Goal: Transaction & Acquisition: Book appointment/travel/reservation

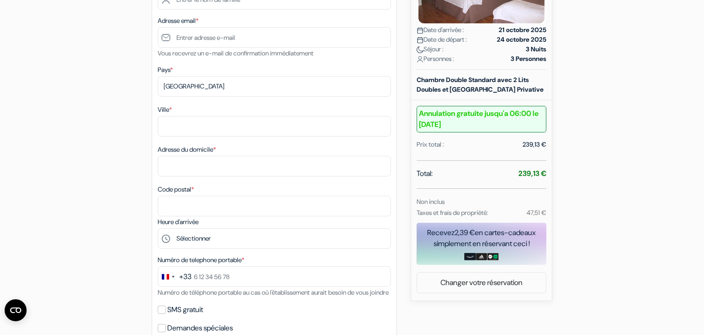
scroll to position [194, 0]
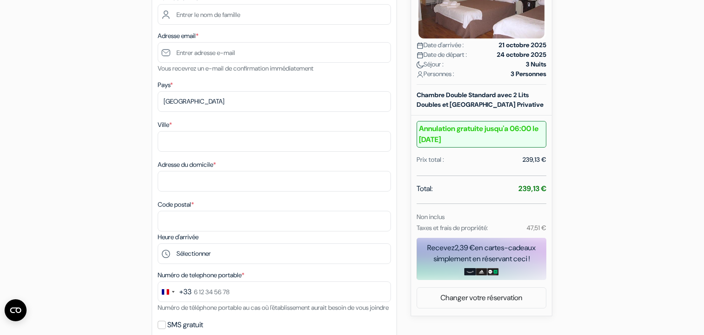
click at [76, 133] on div "add_box [GEOGRAPHIC_DATA][PERSON_NAME] [STREET_ADDRESS] Détails de l'établissem…" at bounding box center [352, 301] width 605 height 822
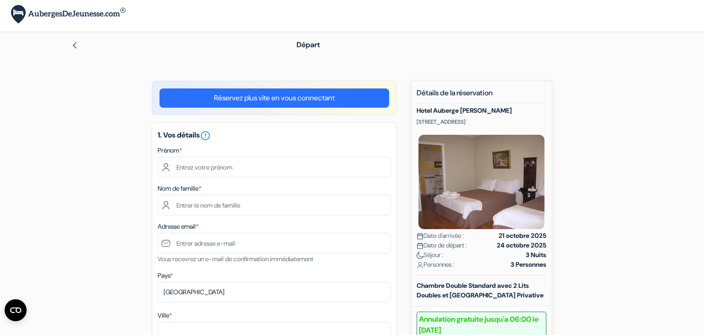
scroll to position [0, 0]
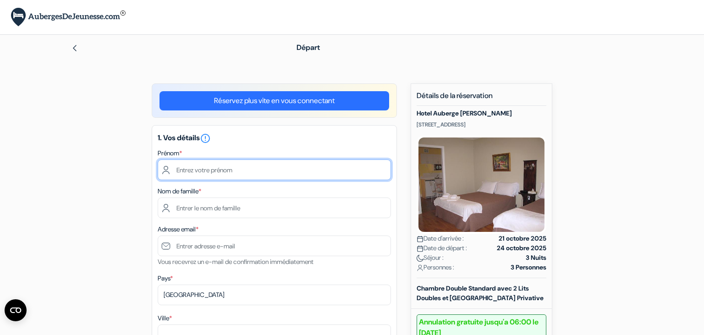
click at [238, 173] on input "text" at bounding box center [274, 170] width 233 height 21
type input "Cathie"
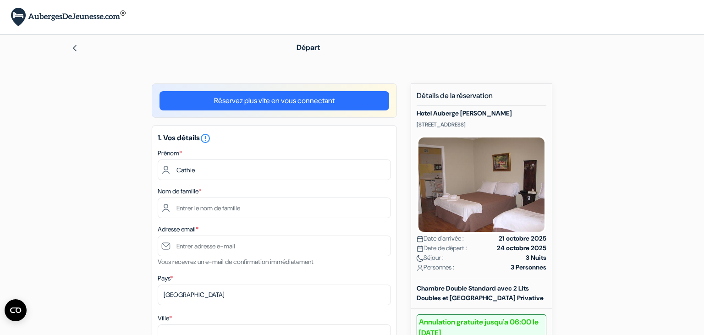
click at [308, 101] on link "Réservez plus vite en vous connectant" at bounding box center [275, 100] width 230 height 19
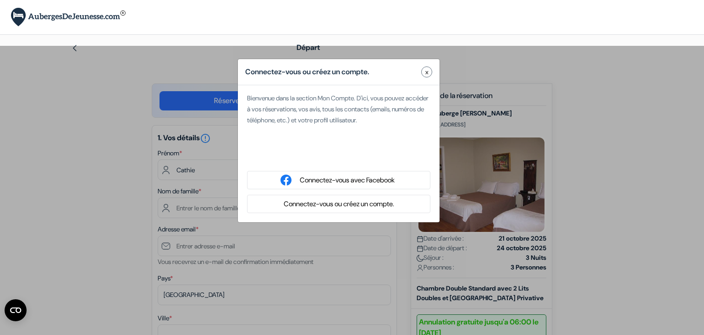
click at [318, 205] on button "Connectez-vous ou créez un compte." at bounding box center [339, 204] width 116 height 11
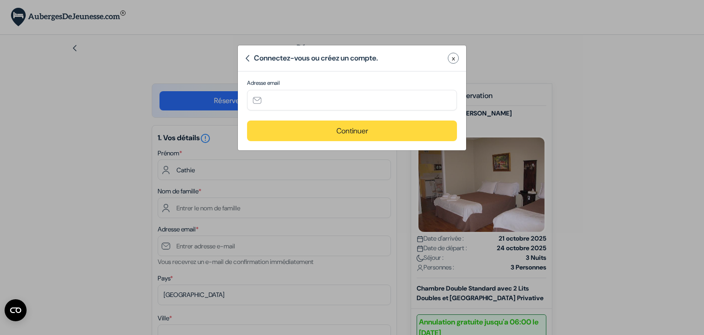
click at [302, 77] on div "Connectez-vous ou créez un compte. x Adresse email Continuer" at bounding box center [352, 98] width 229 height 106
click at [298, 101] on input "text" at bounding box center [352, 100] width 210 height 21
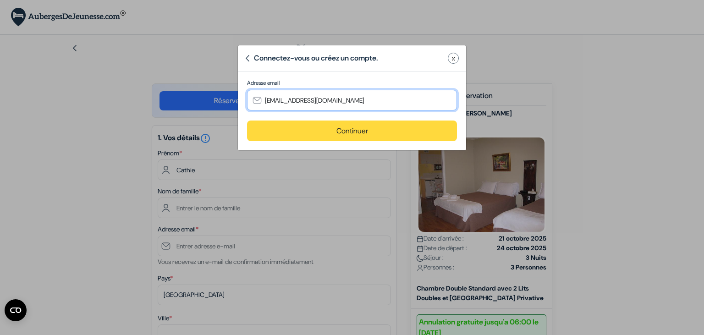
type input "[EMAIL_ADDRESS][DOMAIN_NAME]"
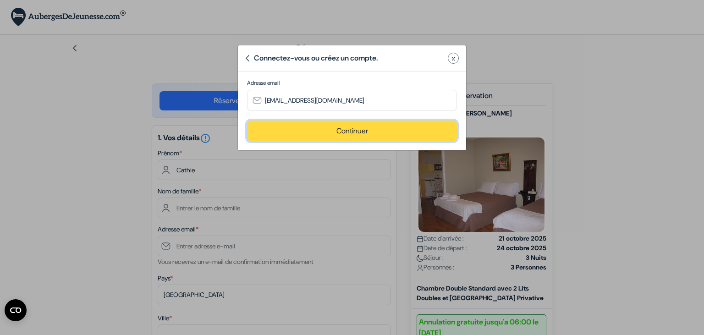
click at [332, 128] on button "Continuer" at bounding box center [352, 131] width 210 height 21
type input "[EMAIL_ADDRESS][DOMAIN_NAME]"
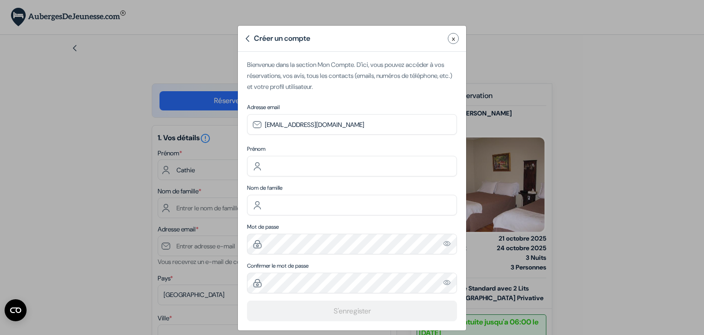
scroll to position [28, 0]
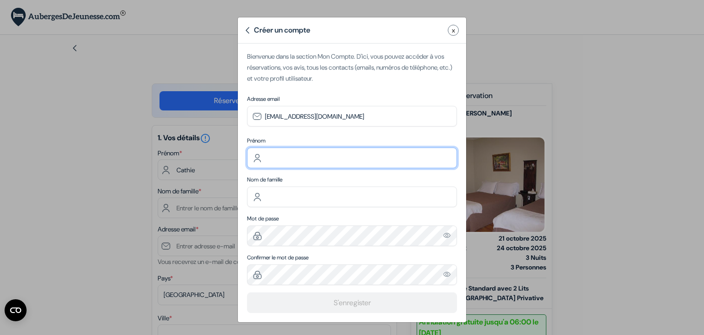
click at [307, 160] on input "text" at bounding box center [352, 158] width 210 height 21
type input "Cathie"
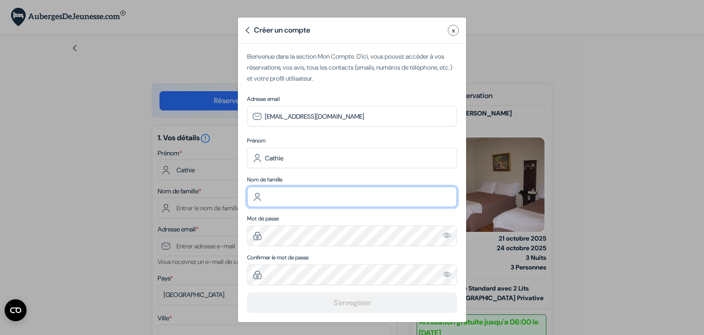
click at [295, 194] on input "text" at bounding box center [352, 197] width 210 height 21
type input "ARBINET"
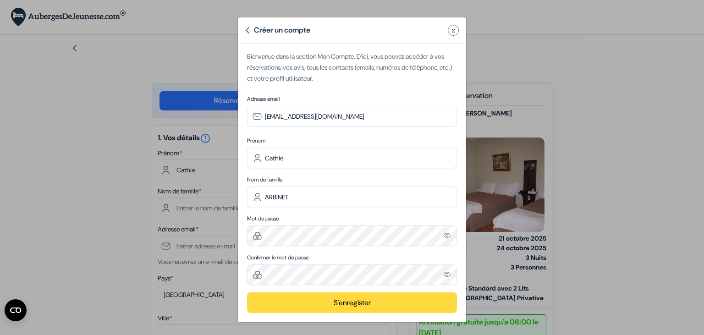
click at [343, 301] on button "S'enregister" at bounding box center [352, 303] width 210 height 21
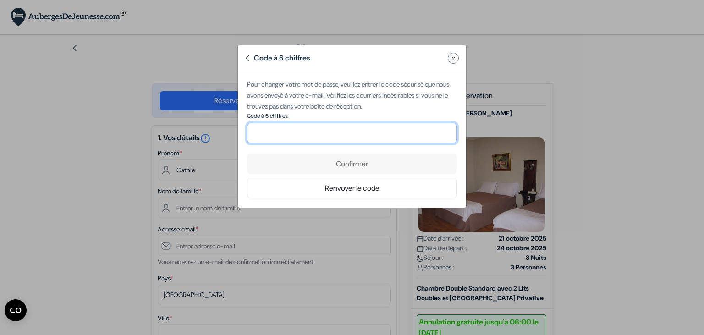
click at [340, 135] on input "number" at bounding box center [352, 133] width 210 height 21
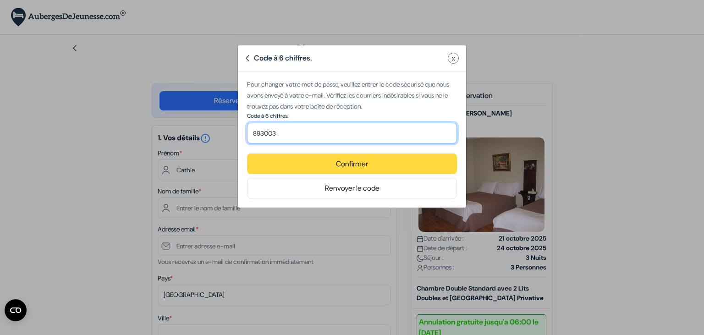
type input "893003"
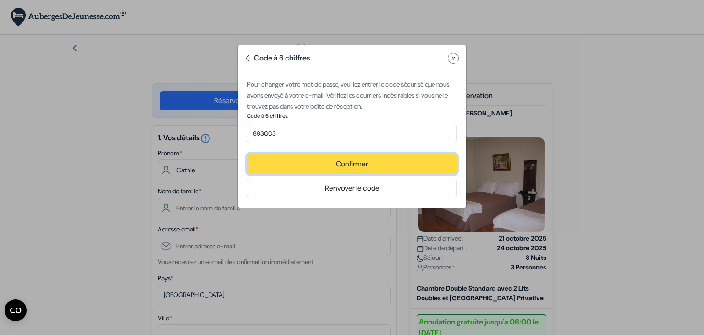
click at [360, 161] on button "Confirmer" at bounding box center [352, 164] width 210 height 21
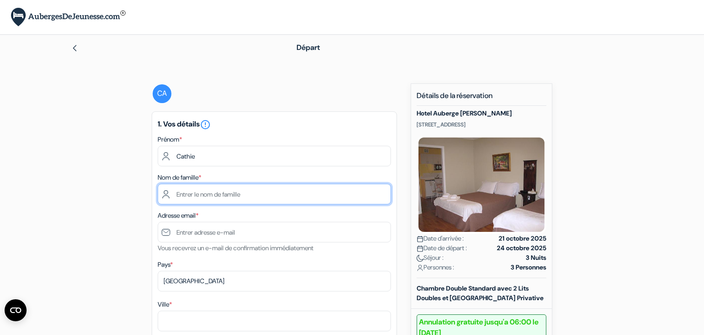
click at [228, 194] on input "text" at bounding box center [274, 194] width 233 height 21
type input "ARBINET"
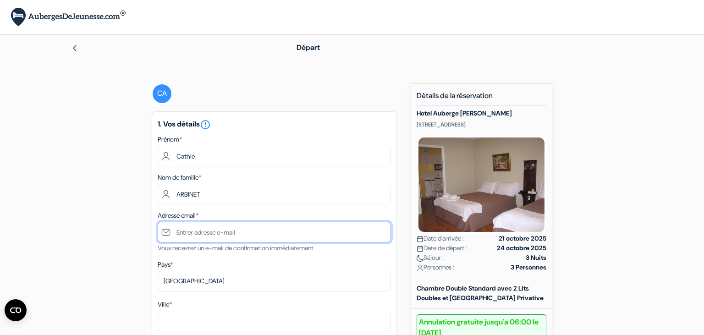
click at [207, 230] on input "text" at bounding box center [274, 232] width 233 height 21
type input "[EMAIL_ADDRESS][DOMAIN_NAME]"
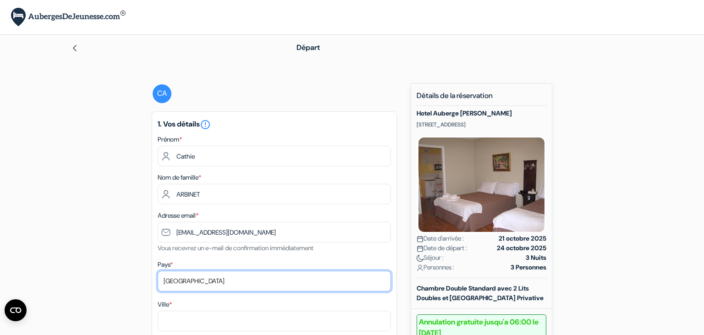
click at [158, 271] on select "Selectionner le pays Abkhazie Afghanistan Afrique du Sud Albanie Algérie Allema…" at bounding box center [274, 281] width 233 height 21
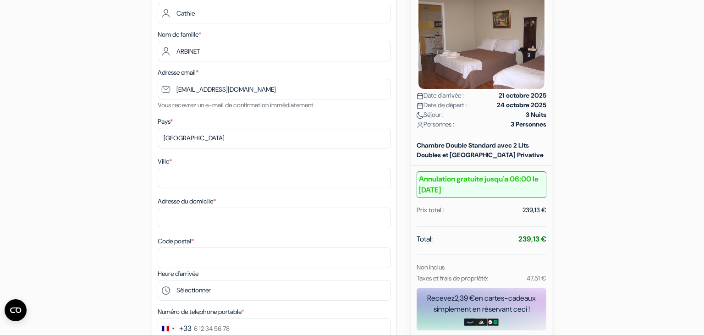
scroll to position [145, 0]
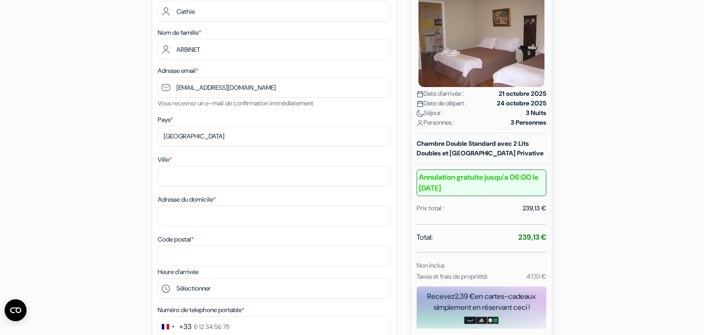
click at [182, 160] on div "Ville *" at bounding box center [274, 170] width 233 height 33
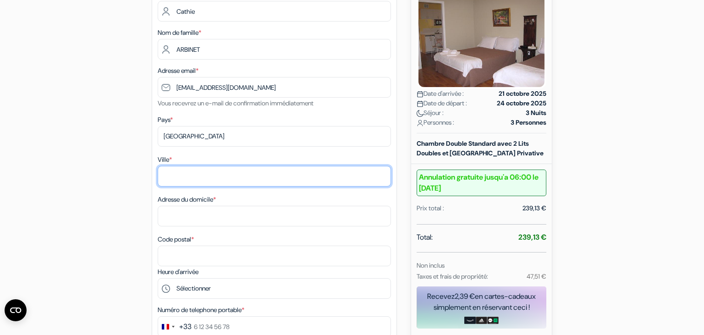
click at [190, 173] on input "Ville *" at bounding box center [274, 176] width 233 height 21
type input "DAINVILLE"
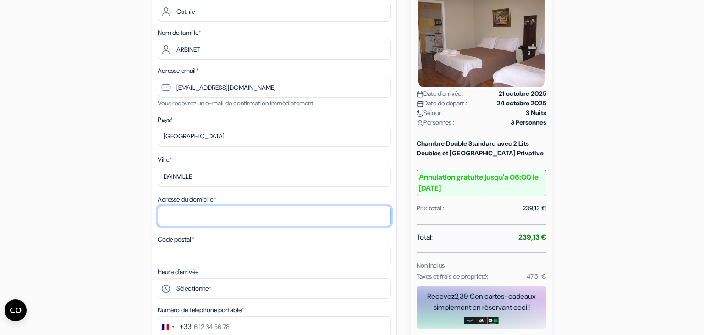
click at [251, 216] on input "Adresse du domicile *" at bounding box center [274, 216] width 233 height 21
type input "7 rue du moulin"
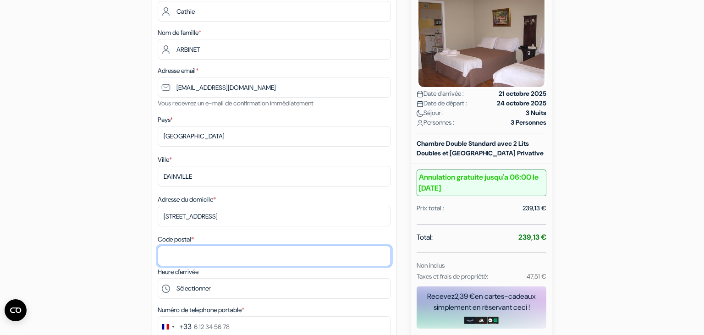
click at [243, 256] on input "Code postal *" at bounding box center [274, 256] width 233 height 21
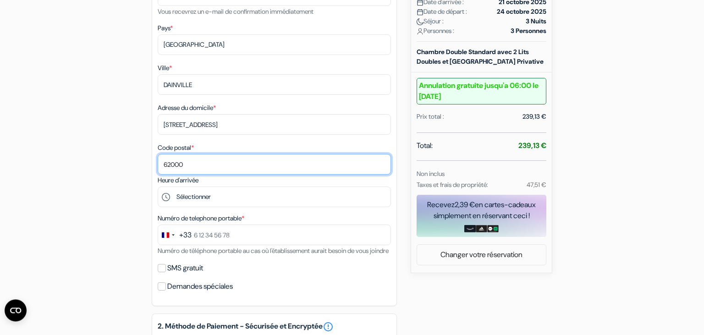
scroll to position [242, 0]
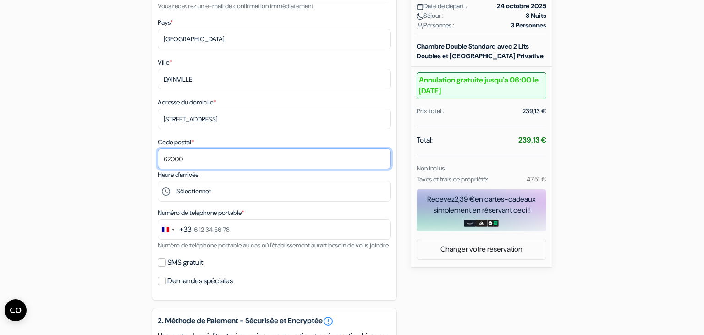
type input "62000"
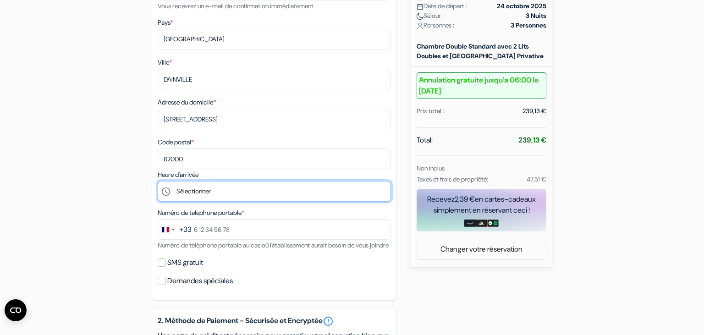
click at [158, 181] on select "Sélectionner 16:00 17:00 18:00 19:00 20:00 21:00 22:00 23:00" at bounding box center [274, 191] width 233 height 21
select select "16"
click option "16:00" at bounding box center [0, 0] width 0 height 0
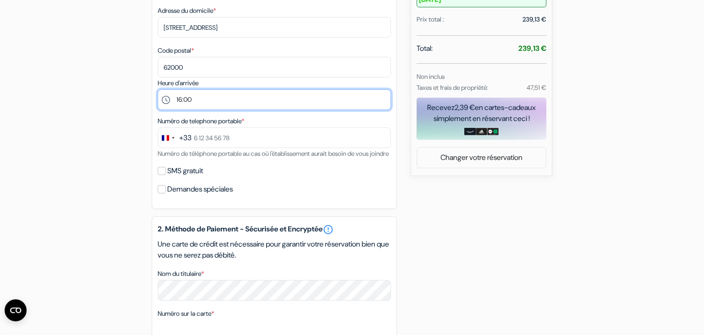
scroll to position [339, 0]
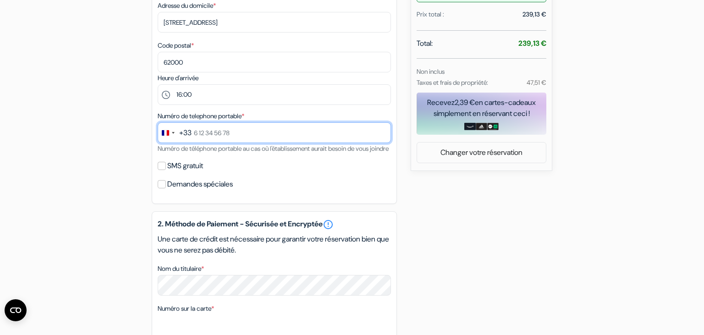
click at [245, 135] on input "text" at bounding box center [274, 132] width 233 height 21
type input "6 32 71 31 25"
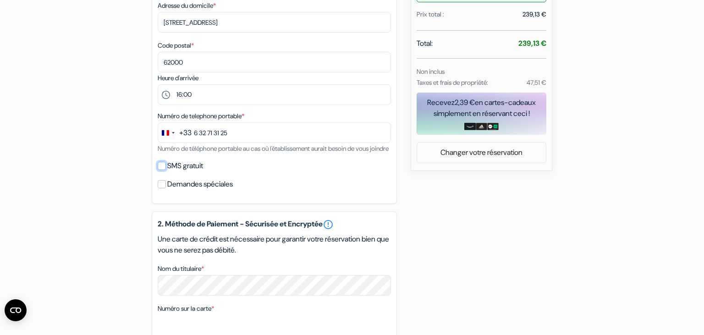
click at [162, 170] on input "SMS gratuit" at bounding box center [162, 166] width 8 height 8
checkbox input "true"
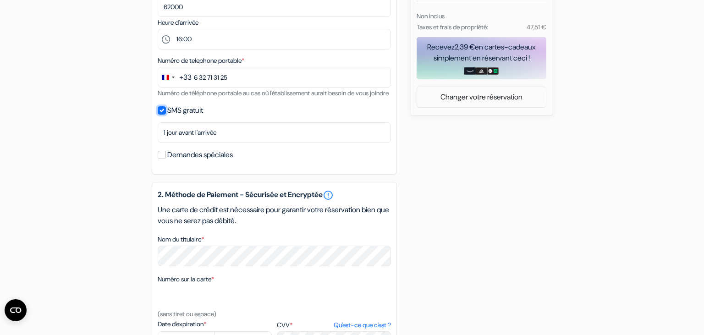
scroll to position [436, 0]
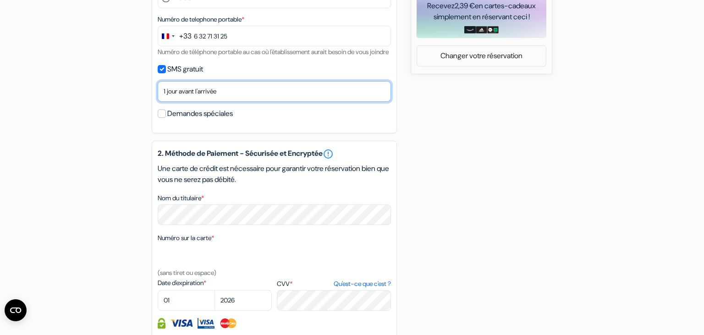
click at [158, 81] on select "Non merci Maintenant Le jour de votre arrivée 1 jour avant l'arrivée 2 jours av…" at bounding box center [274, 91] width 233 height 21
select select "3"
click option "3 jours avant l'arrivée" at bounding box center [0, 0] width 0 height 0
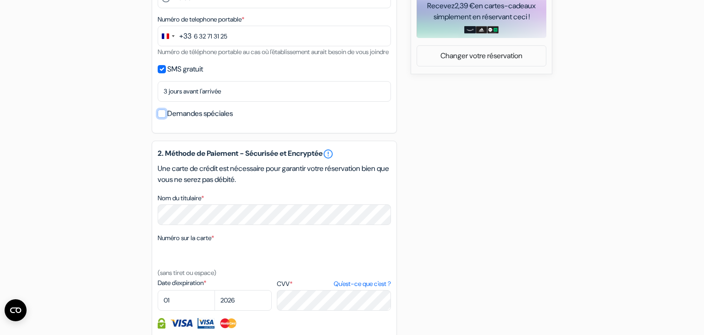
click at [161, 118] on input "Demandes spéciales" at bounding box center [162, 114] width 8 height 8
checkbox input "true"
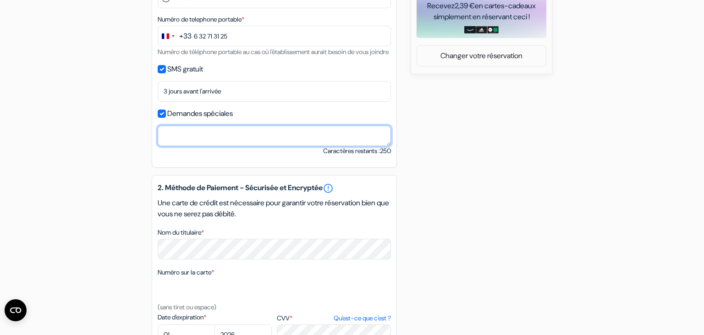
click at [171, 146] on textarea "Nom du titulaire *" at bounding box center [274, 136] width 233 height 21
type textarea "place de parking"
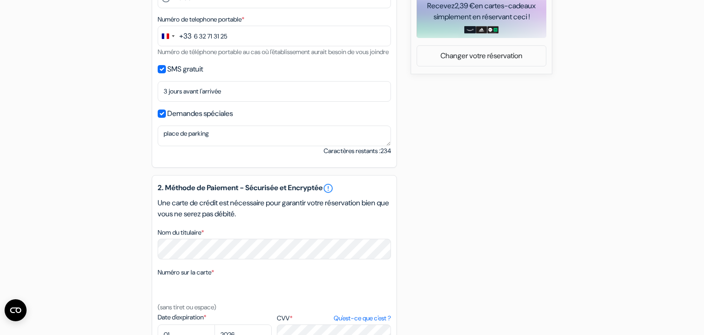
click at [481, 202] on div "add_box Hotel Auberge Michel Doyon 1215 chemin Ste-Foy, Quebec, Canada Détails …" at bounding box center [352, 82] width 605 height 869
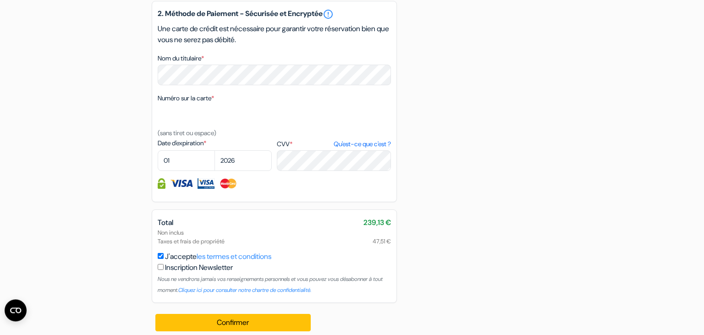
scroll to position [629, 0]
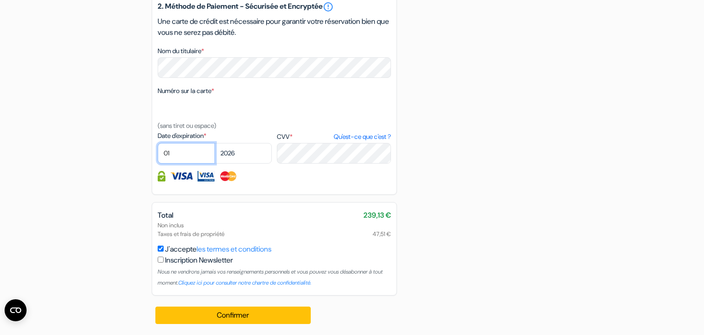
click at [158, 143] on select "01 02 03 04 05 06 07 08 09 10 11 12" at bounding box center [186, 153] width 57 height 21
select select "11"
click option "11" at bounding box center [0, 0] width 0 height 0
click at [215, 143] on select "2025 2026 2027 2028 2029 2030 2031 2032 2033 2034 2035 2036 2037 2038 2039 2040…" at bounding box center [243, 153] width 57 height 21
select select "2025"
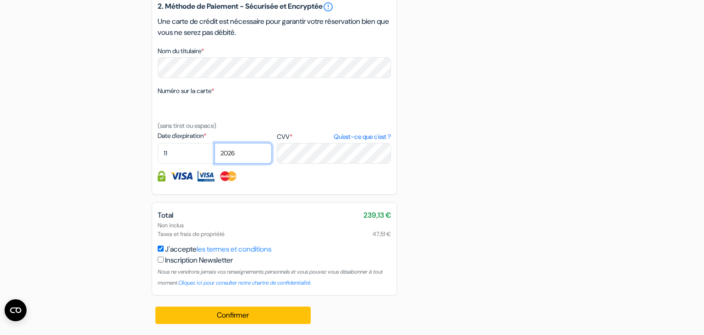
click option "2025" at bounding box center [0, 0] width 0 height 0
click at [297, 140] on label "CVV * Qu'est-ce que c'est ?" at bounding box center [334, 137] width 114 height 10
click at [282, 134] on label "CVV * Qu'est-ce que c'est ?" at bounding box center [334, 137] width 114 height 10
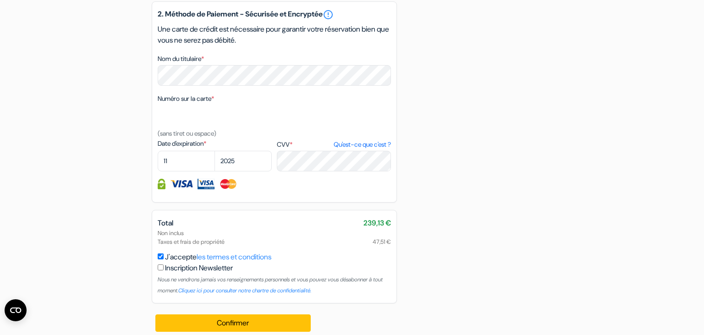
scroll to position [629, 0]
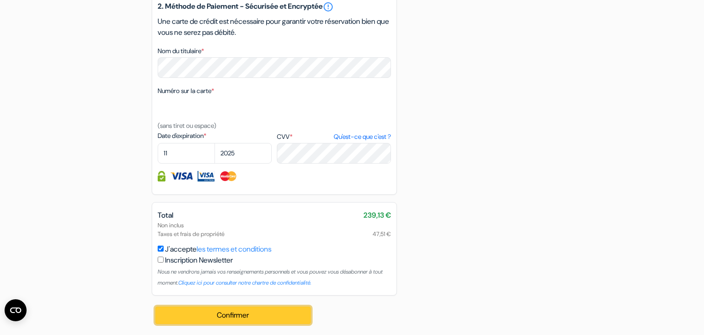
click at [225, 316] on button "Confirmer Loading..." at bounding box center [232, 315] width 155 height 17
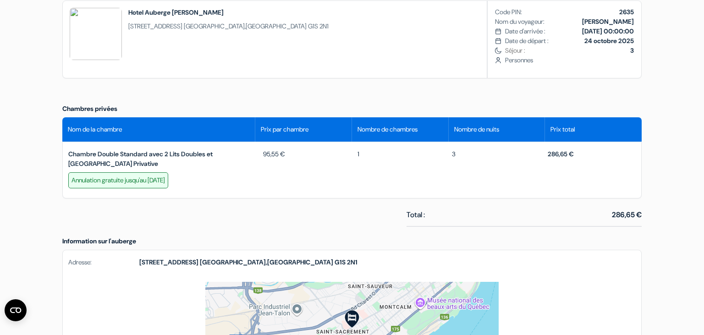
scroll to position [290, 0]
